Goal: Task Accomplishment & Management: Complete application form

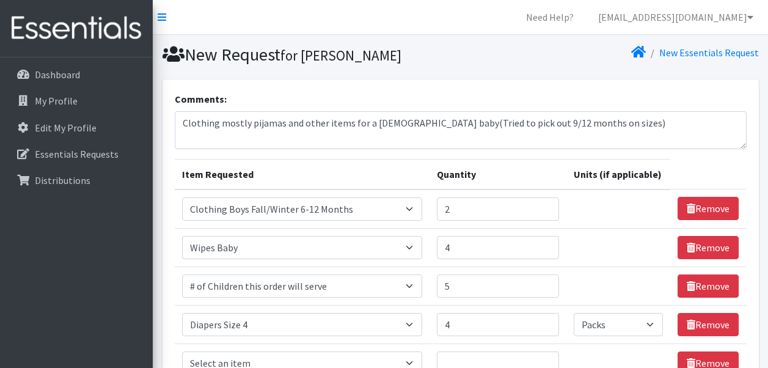
select select "5705"
select select "1929"
select select "13431"
select select "1967"
select select "Pack"
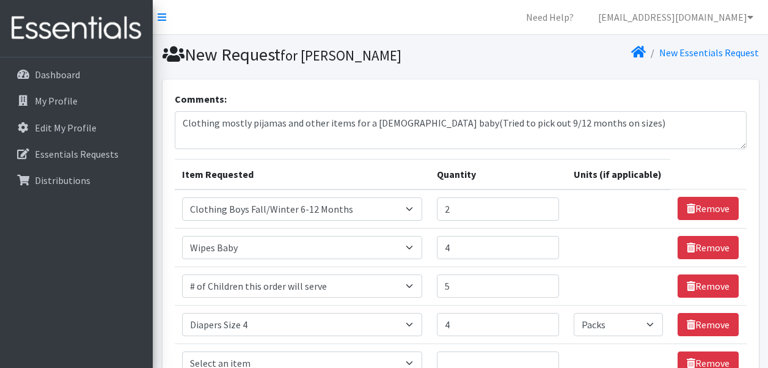
scroll to position [170, 0]
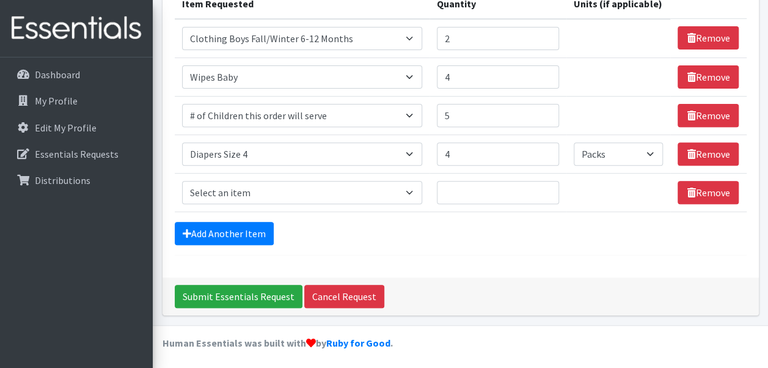
click at [753, 237] on div "Comments: Clothing mostly pijamas and other items for a [DEMOGRAPHIC_DATA] baby…" at bounding box center [460, 93] width 596 height 368
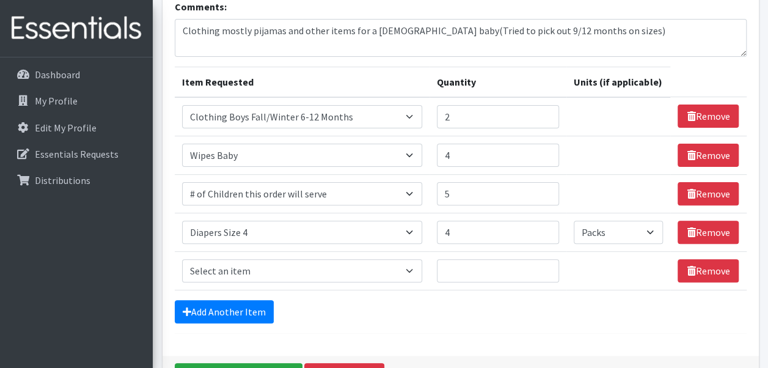
scroll to position [0, 0]
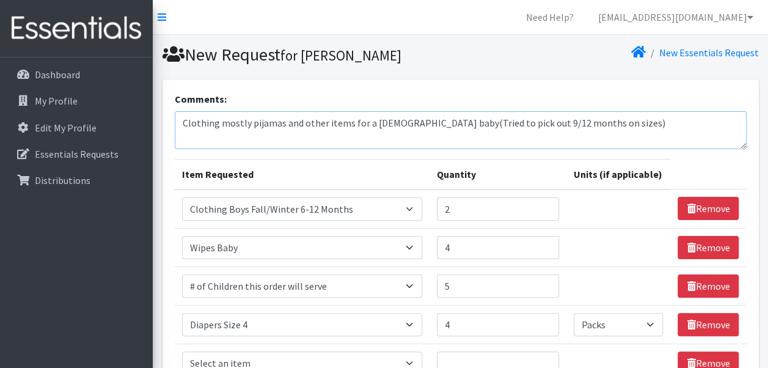
click at [594, 123] on textarea "Clothing mostly pijamas and other items for a 9 month old baby(Tried to pick ou…" at bounding box center [461, 130] width 572 height 38
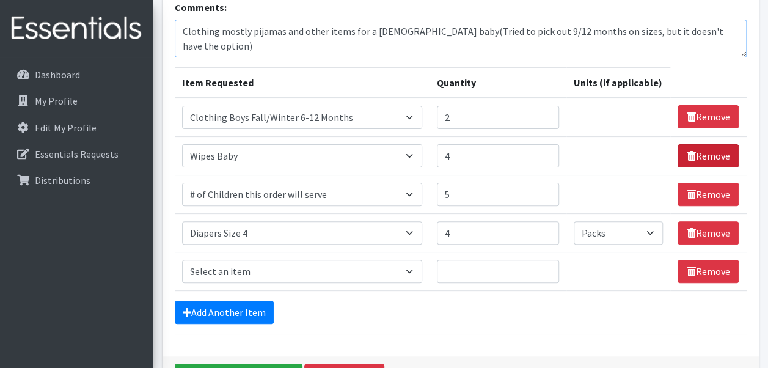
scroll to position [170, 0]
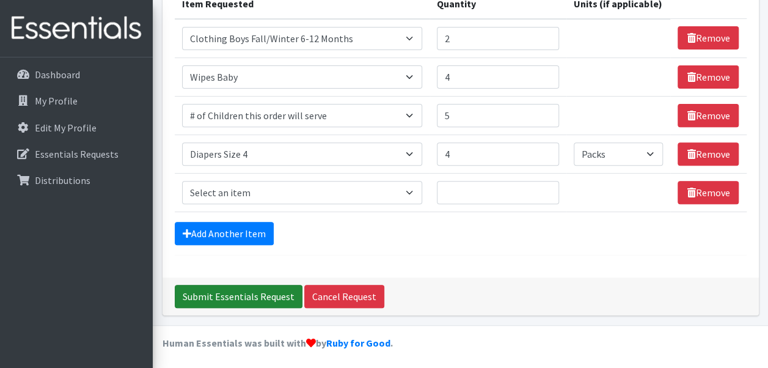
type textarea "Clothing mostly pijamas and other items for a [DEMOGRAPHIC_DATA] baby(Tried to …"
click at [233, 289] on input "Submit Essentials Request" at bounding box center [239, 296] width 128 height 23
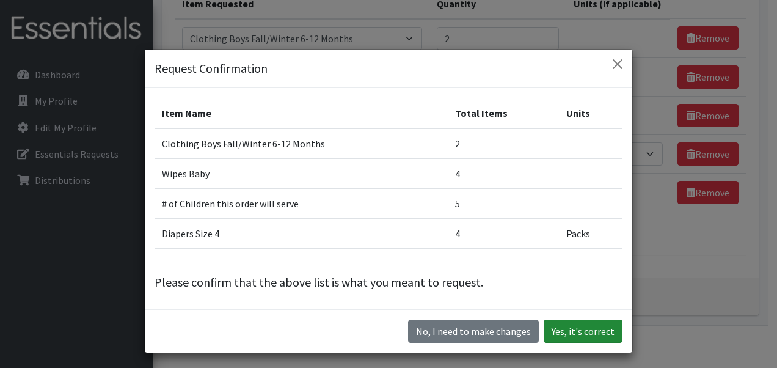
click at [582, 332] on button "Yes, it's correct" at bounding box center [583, 330] width 79 height 23
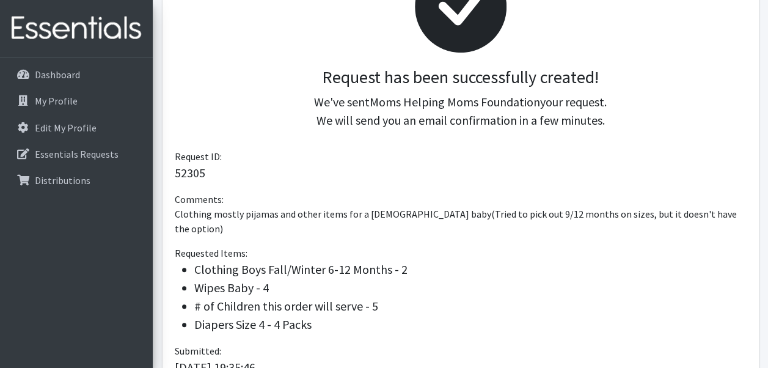
scroll to position [347, 0]
